Goal: Information Seeking & Learning: Learn about a topic

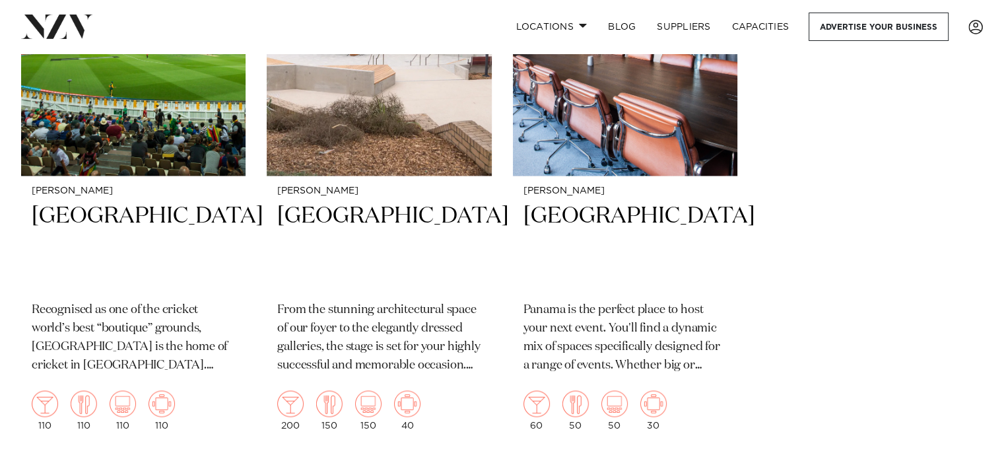
scroll to position [2244, 0]
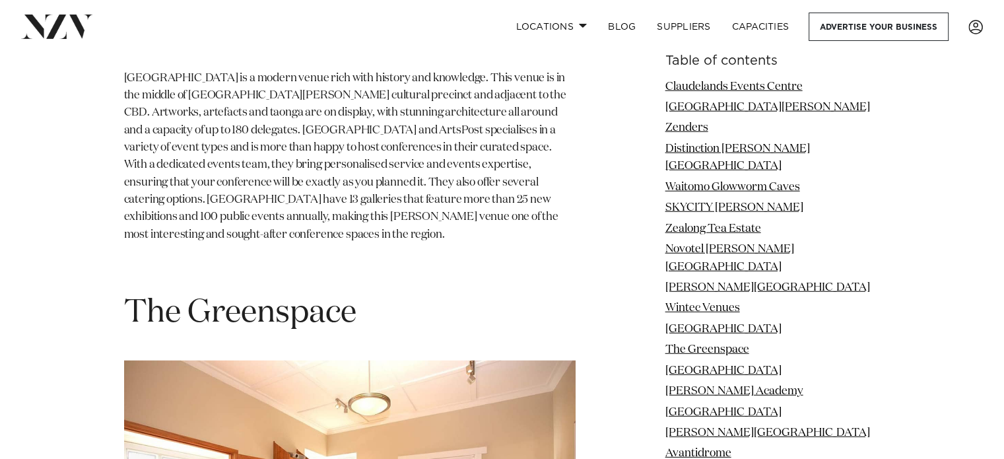
scroll to position [8515, 0]
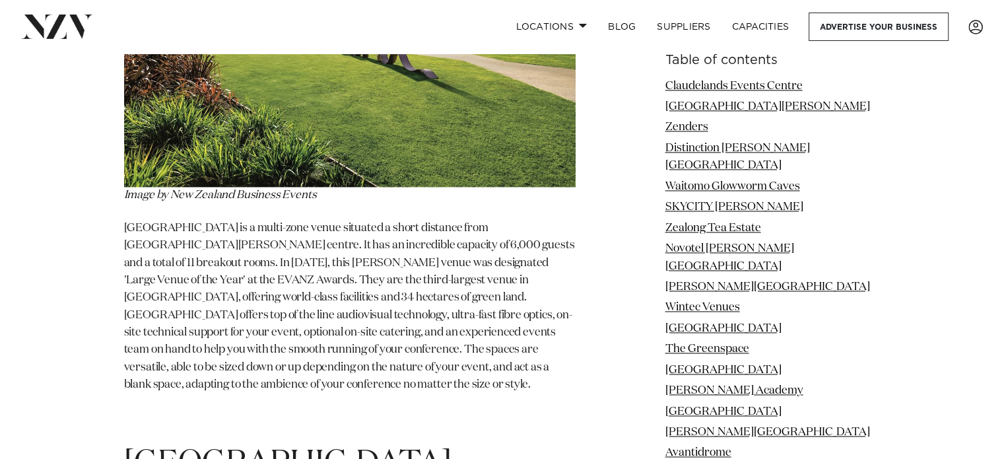
scroll to position [1848, 0]
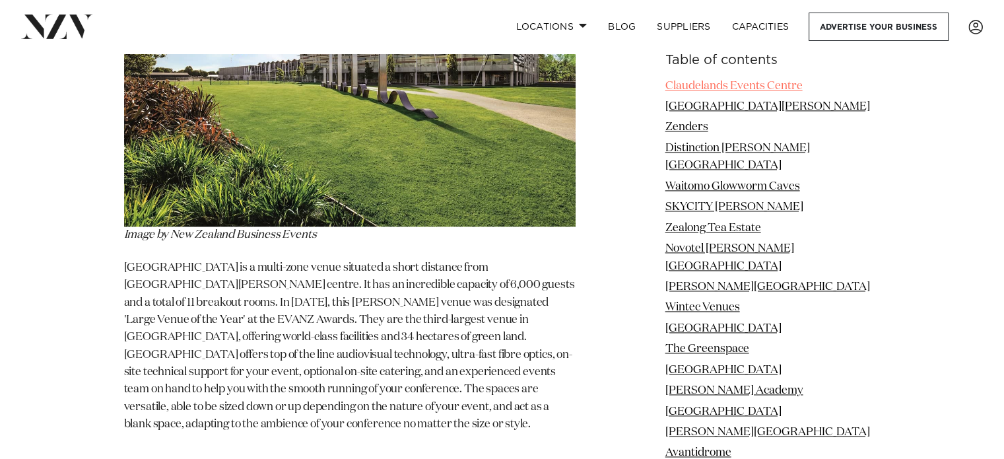
click at [676, 88] on link "Claudelands Events Centre" at bounding box center [733, 86] width 137 height 11
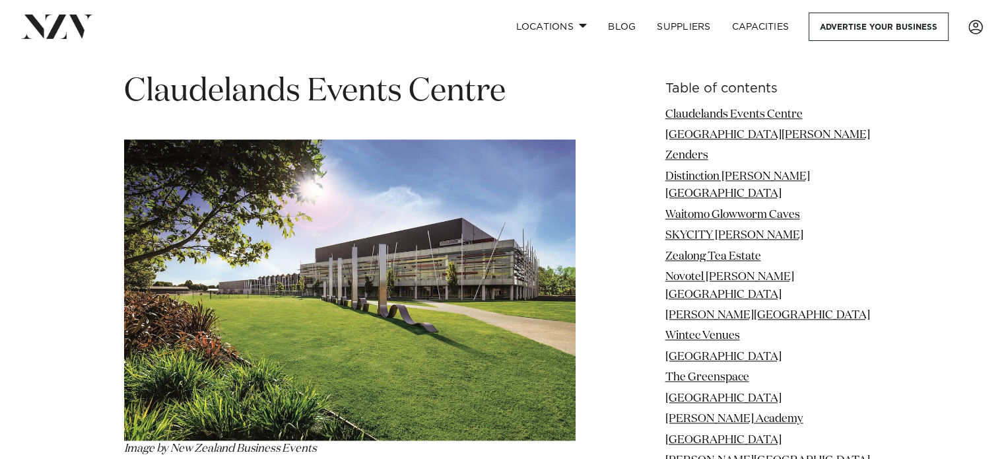
scroll to position [1634, 0]
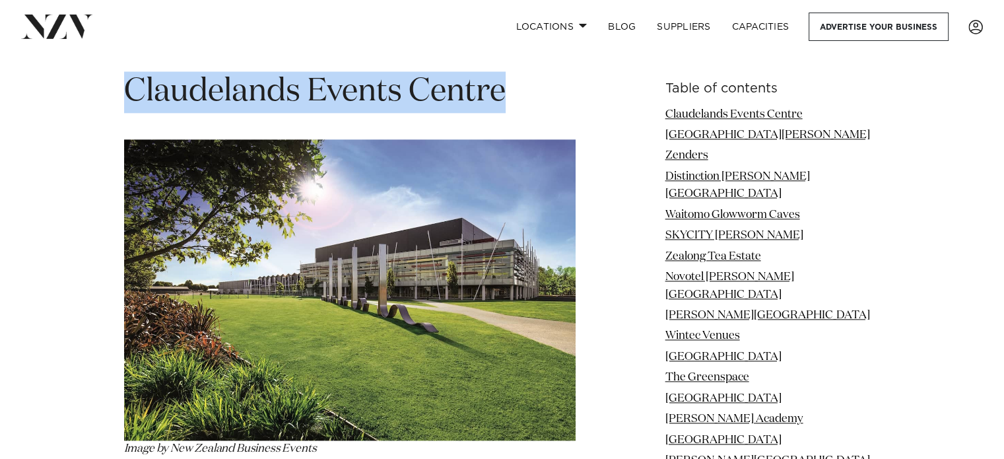
drag, startPoint x: 503, startPoint y: 76, endPoint x: 100, endPoint y: 71, distance: 402.7
copy h1 "Claudelands Events Centre"
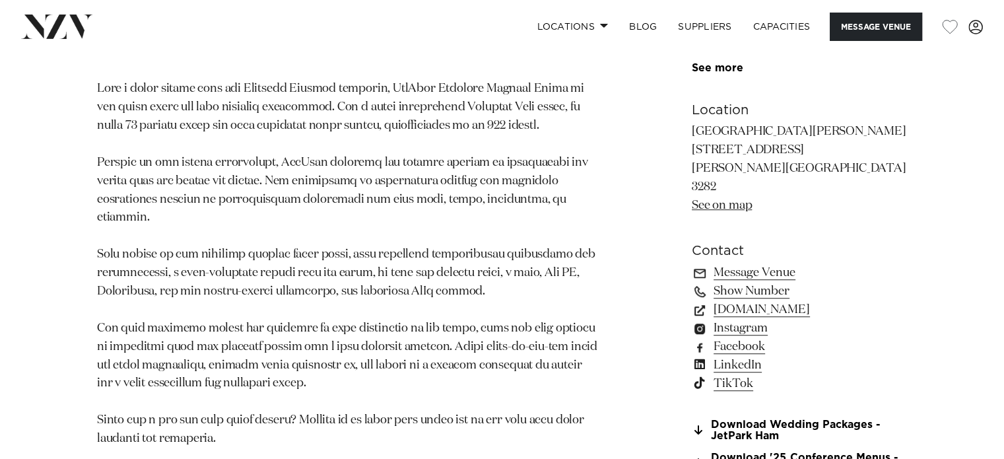
scroll to position [858, 0]
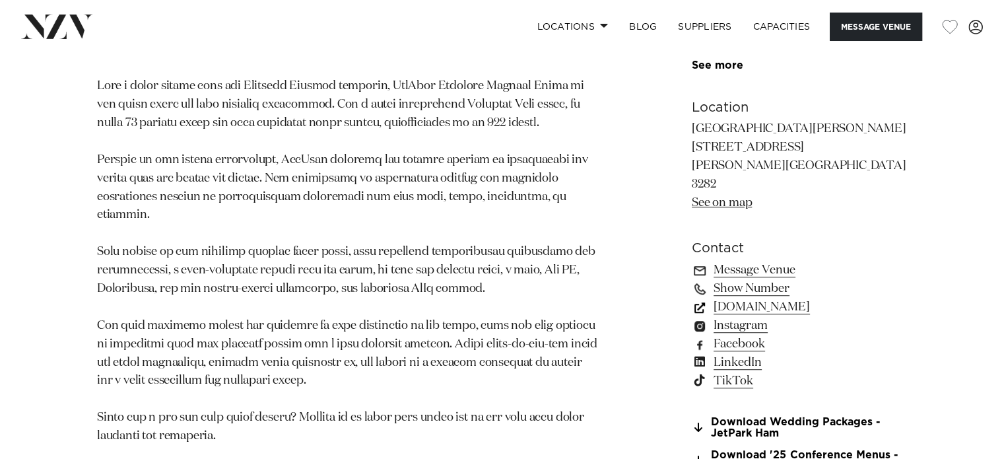
click at [793, 298] on link "[DOMAIN_NAME]" at bounding box center [799, 307] width 215 height 18
